Goal: Transaction & Acquisition: Subscribe to service/newsletter

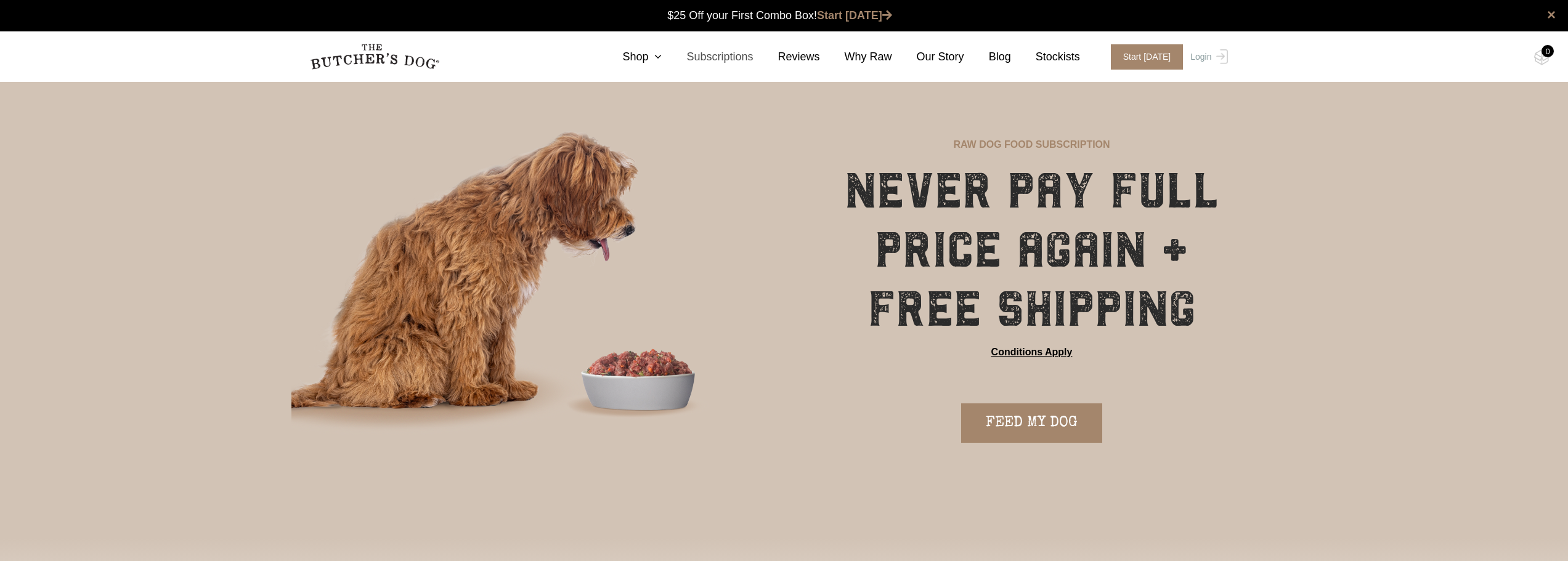
click at [746, 60] on link "Subscriptions" at bounding box center [708, 57] width 91 height 17
click at [646, 55] on link "Shop" at bounding box center [630, 57] width 64 height 17
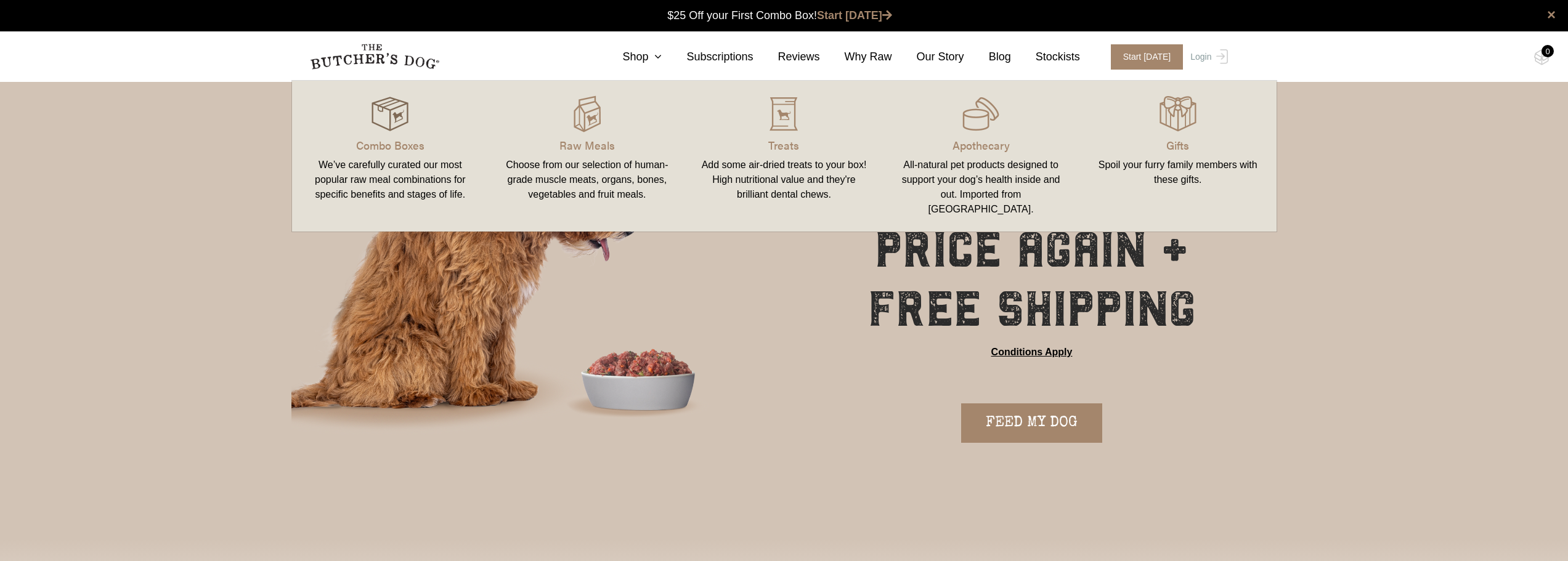
click at [384, 127] on img at bounding box center [390, 114] width 37 height 37
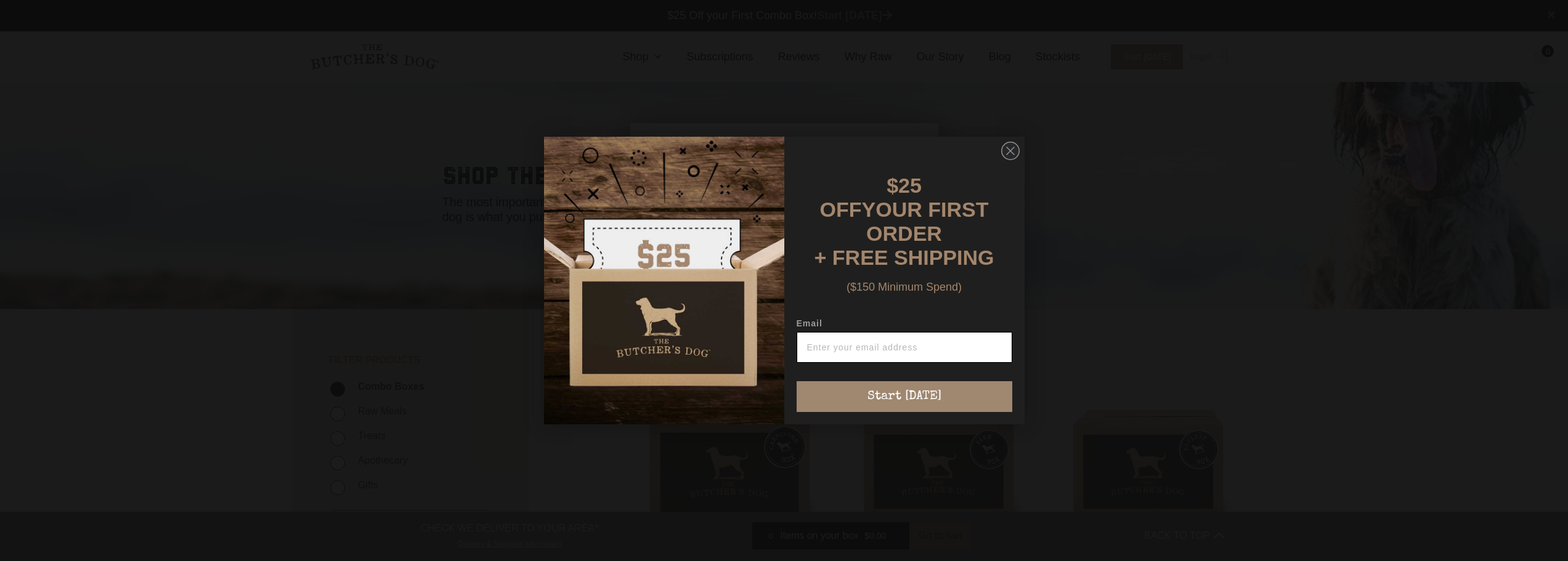
click at [878, 348] on input "Email" at bounding box center [904, 347] width 216 height 31
type input "[PERSON_NAME][EMAIL_ADDRESS][DOMAIN_NAME]"
click at [871, 396] on button "Start [DATE]" at bounding box center [904, 396] width 216 height 31
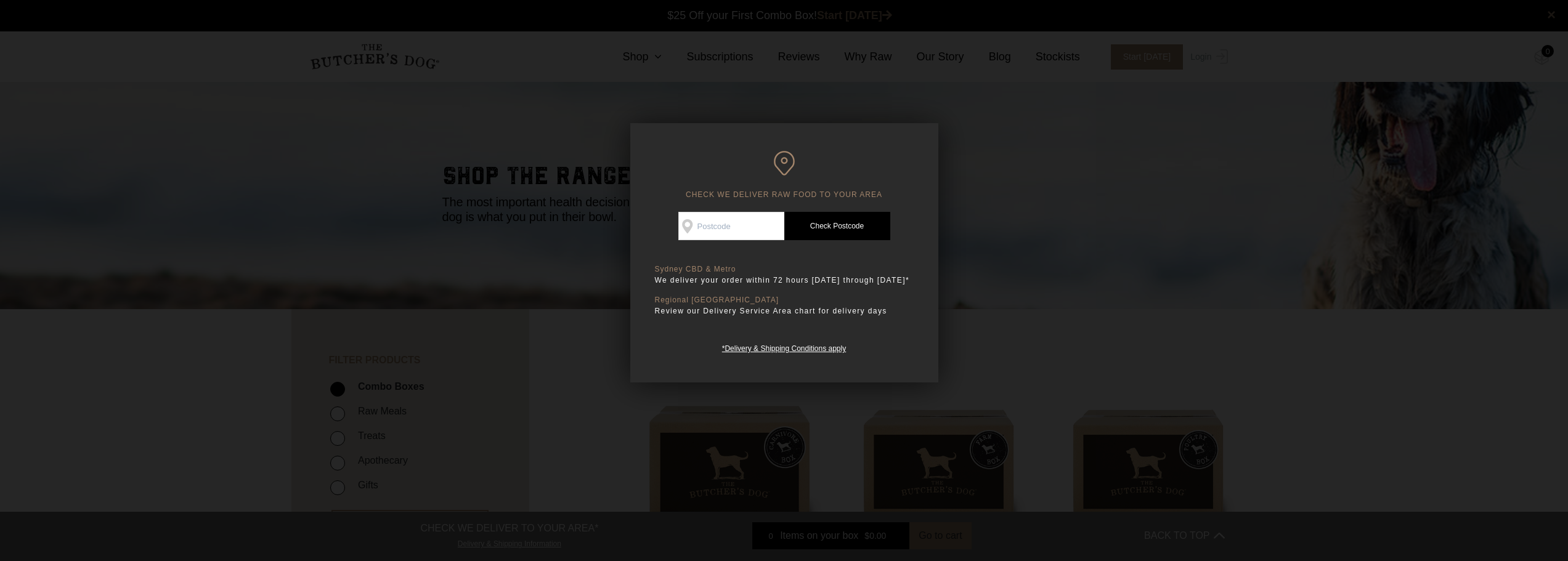
click at [824, 221] on link "Check Postcode" at bounding box center [837, 226] width 106 height 28
click at [732, 221] on input "Check Availability At" at bounding box center [732, 226] width 106 height 28
type input "3040"
click at [849, 227] on link "Check Postcode" at bounding box center [837, 226] width 106 height 28
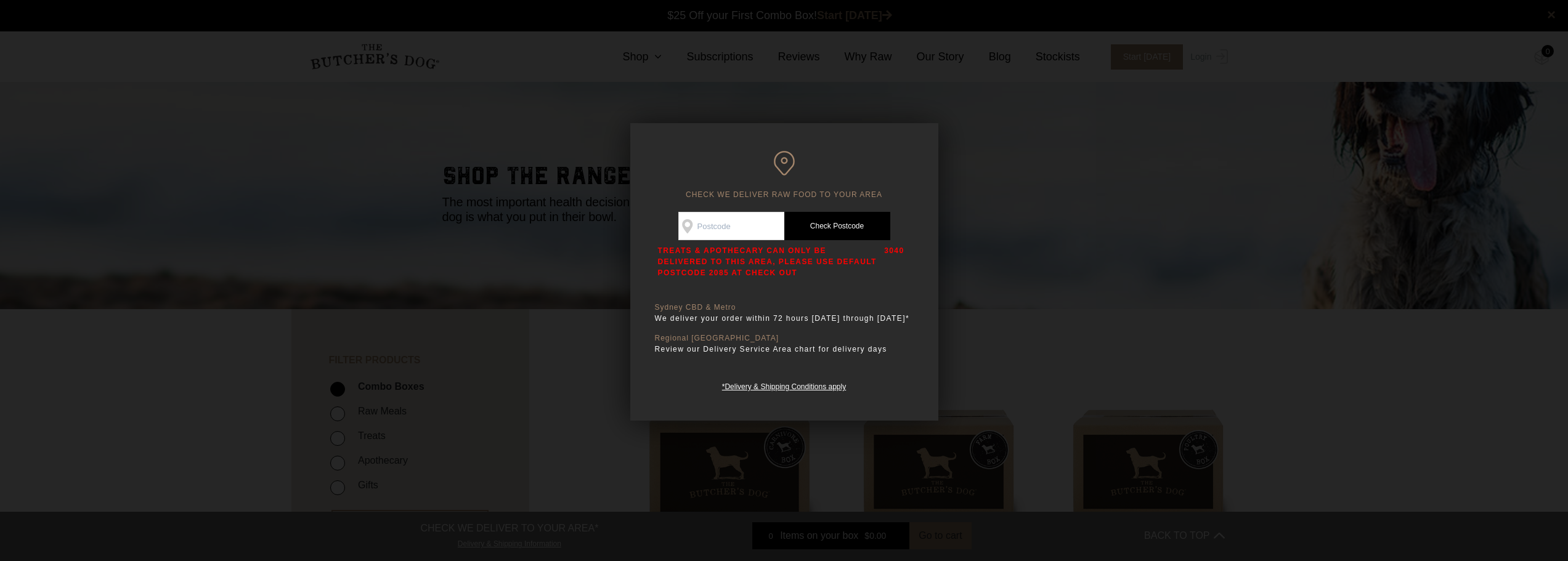
click at [885, 296] on div "Good news! We deliver to your area Check Availability At Check Postcode TREATS …" at bounding box center [784, 303] width 258 height 181
click at [1047, 325] on div at bounding box center [784, 280] width 1568 height 561
